Goal: Use online tool/utility: Utilize a website feature to perform a specific function

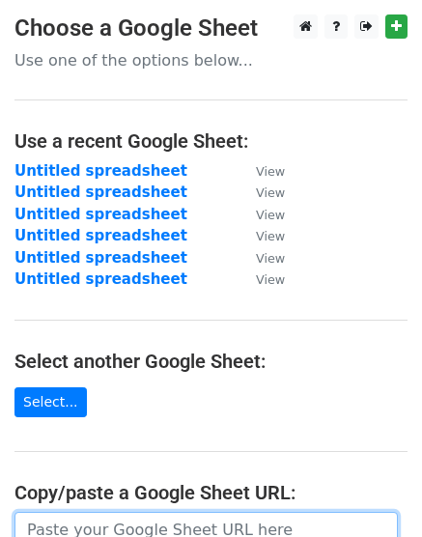
click at [169, 520] on input "url" at bounding box center [205, 530] width 383 height 37
paste input "[URL][DOMAIN_NAME]"
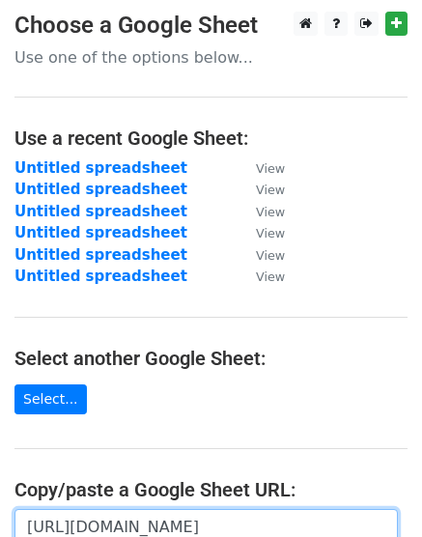
scroll to position [0, 421]
type input "[URL][DOMAIN_NAME]"
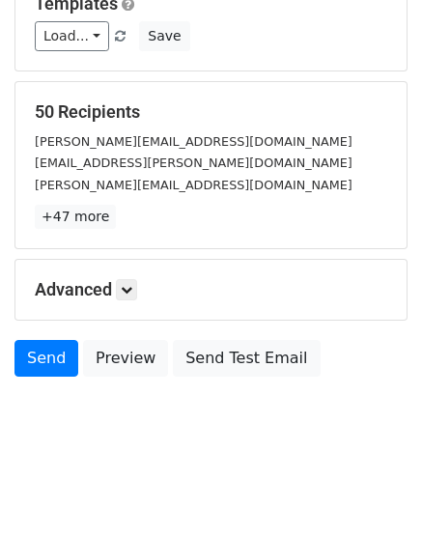
scroll to position [213, 0]
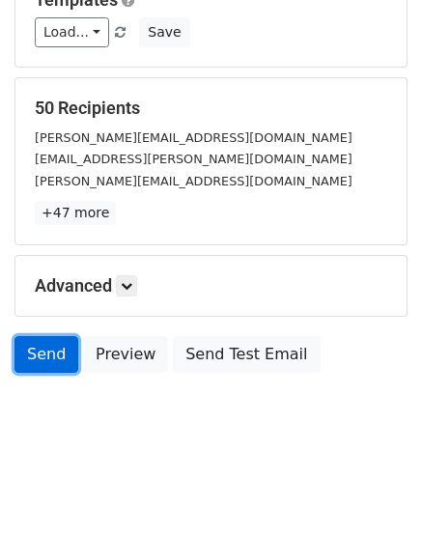
click at [39, 357] on link "Send" at bounding box center [46, 354] width 64 height 37
